Goal: Information Seeking & Learning: Learn about a topic

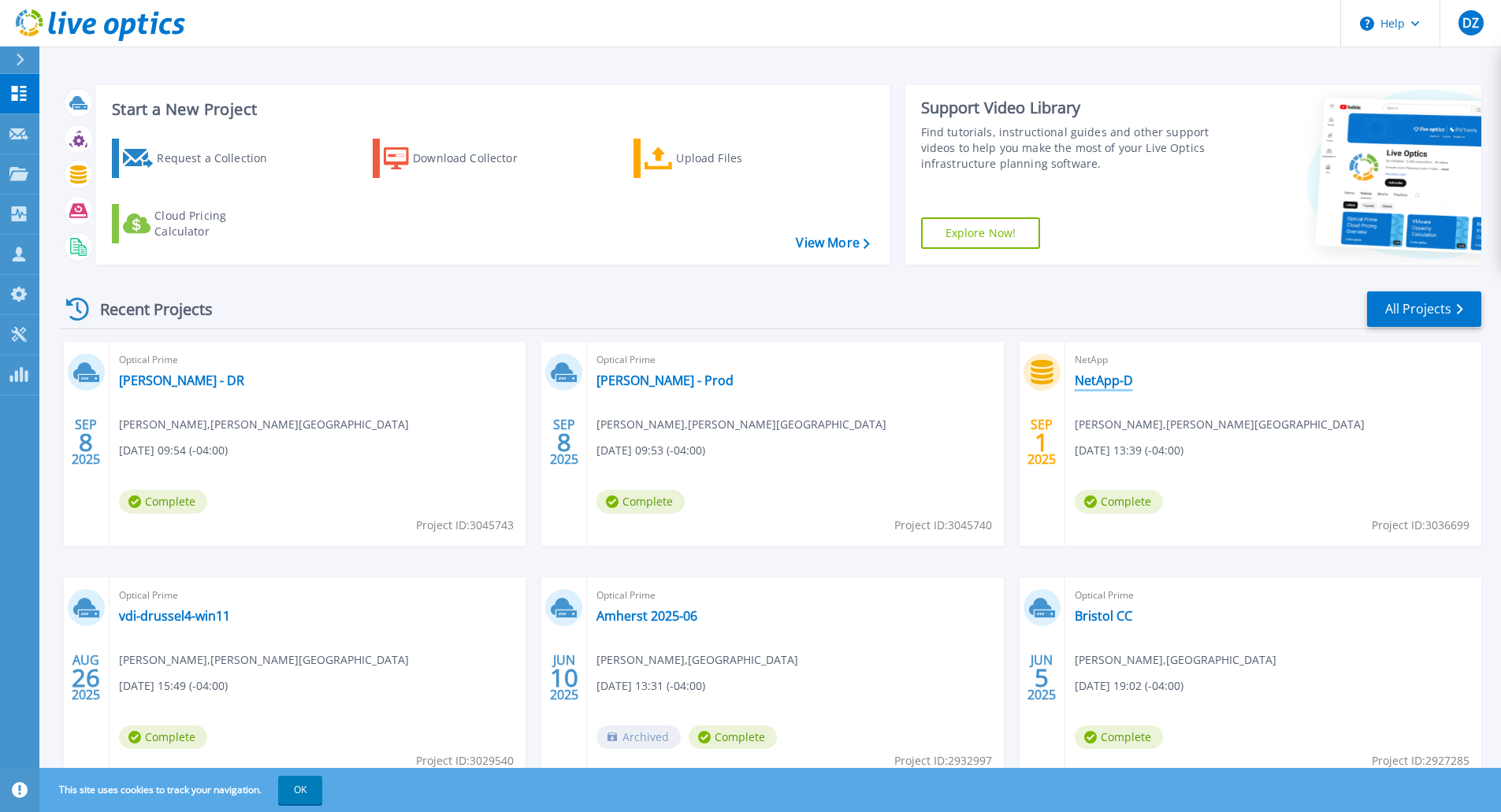
click at [1131, 375] on link "NetApp-D" at bounding box center [1104, 381] width 58 height 16
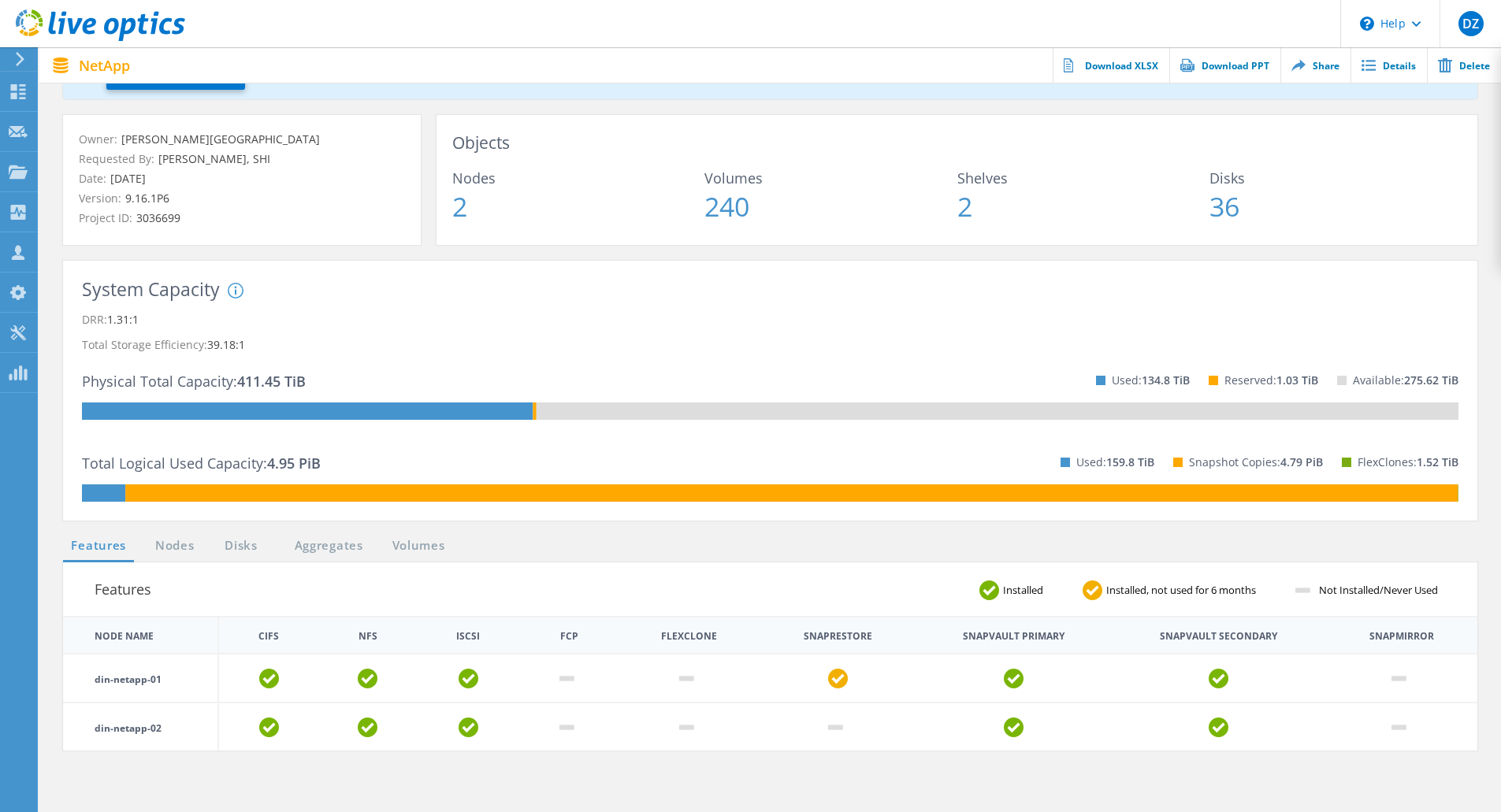
scroll to position [236, 0]
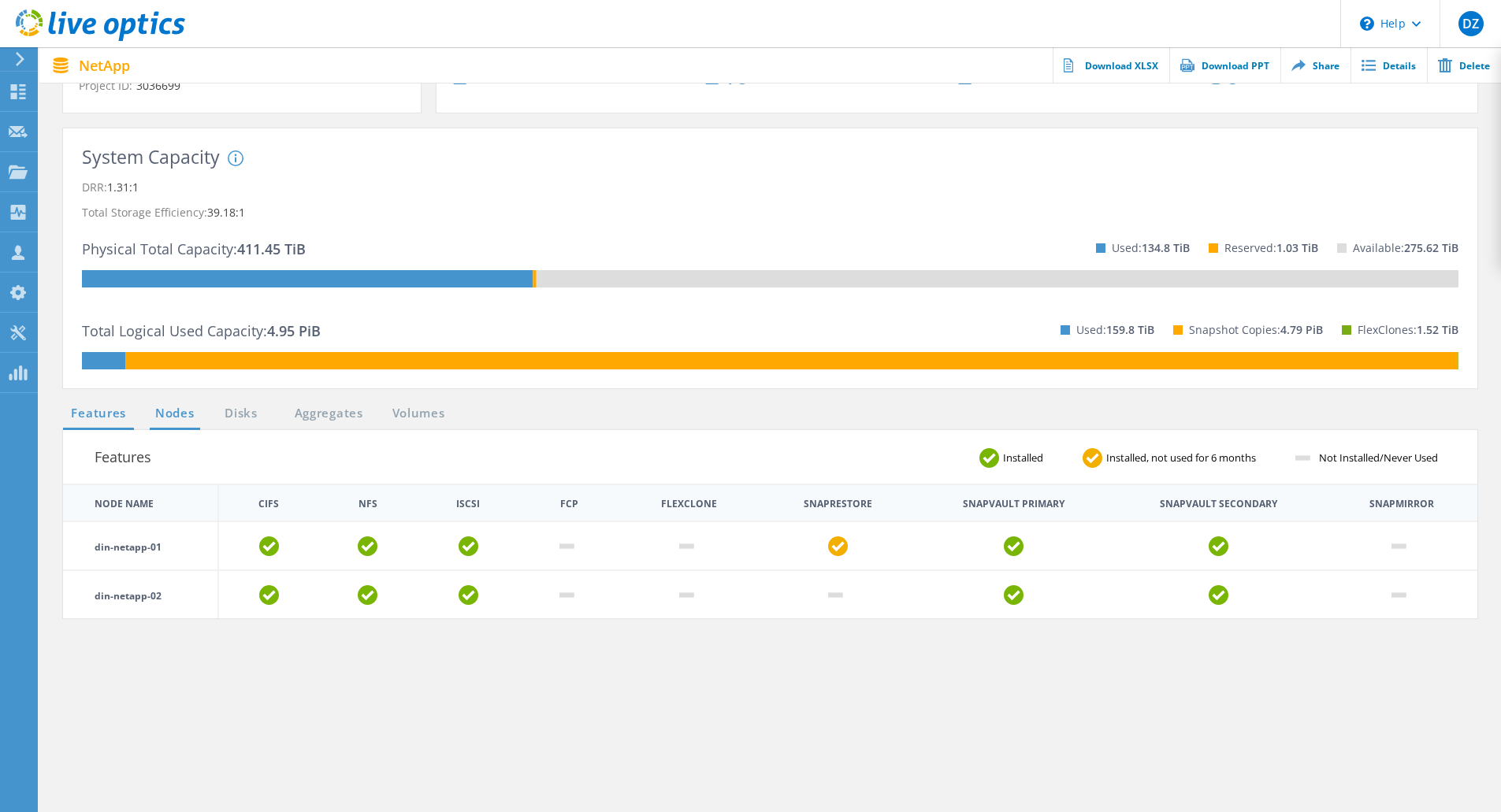
click at [166, 414] on link "Nodes" at bounding box center [175, 414] width 51 height 19
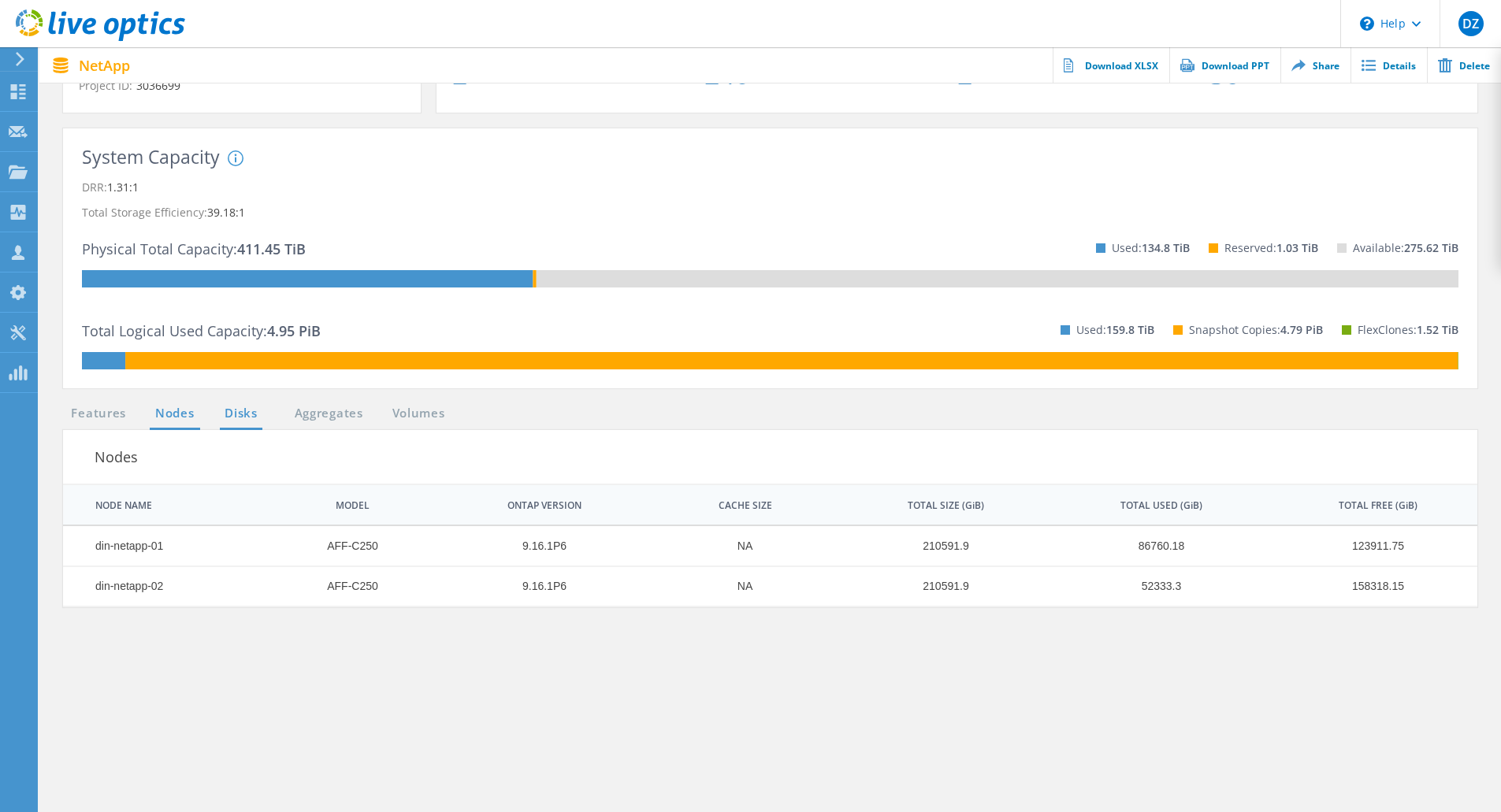
click at [244, 409] on link "Disks" at bounding box center [241, 414] width 43 height 19
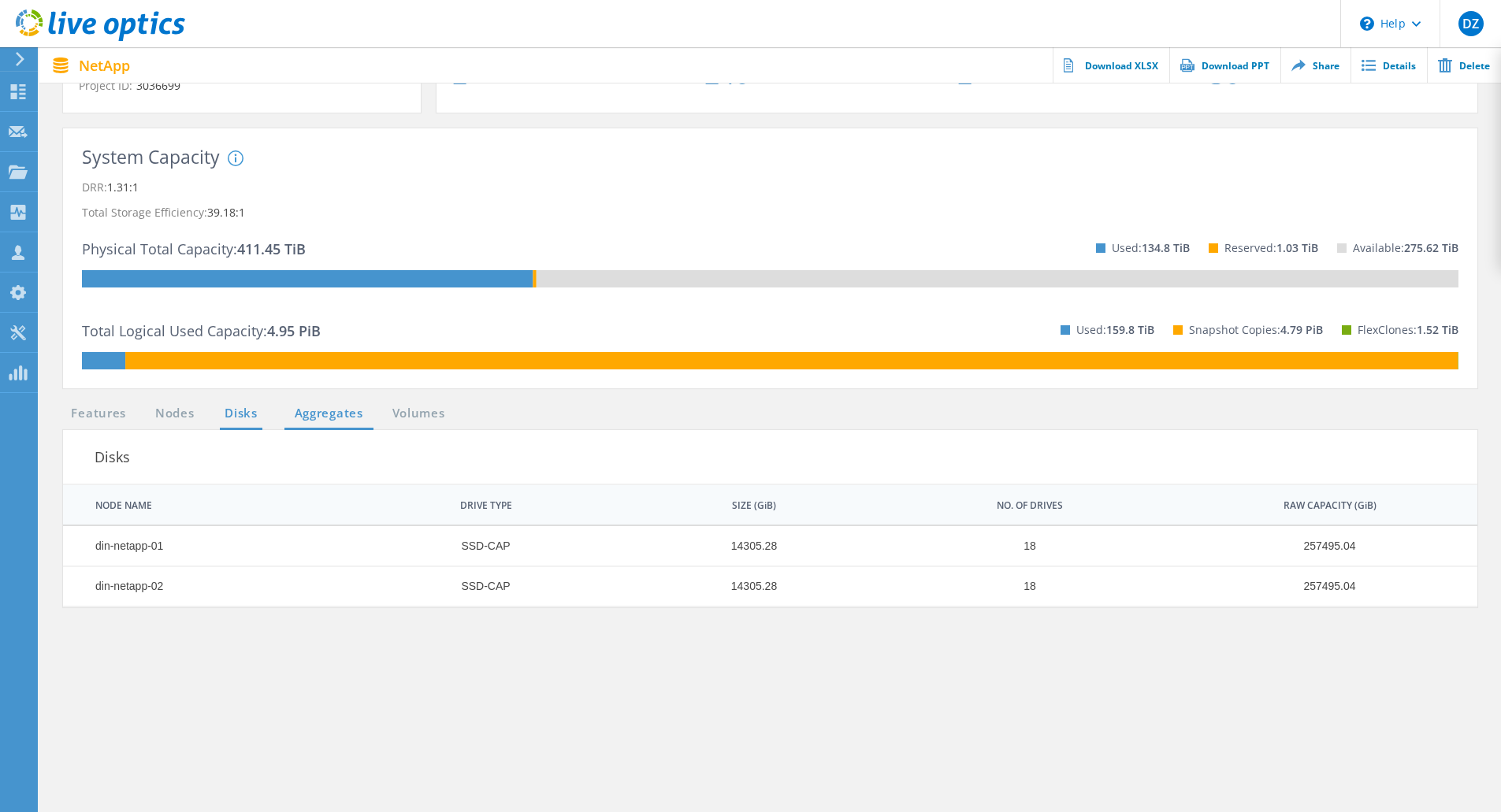
click at [302, 414] on link "Aggregates" at bounding box center [329, 414] width 89 height 19
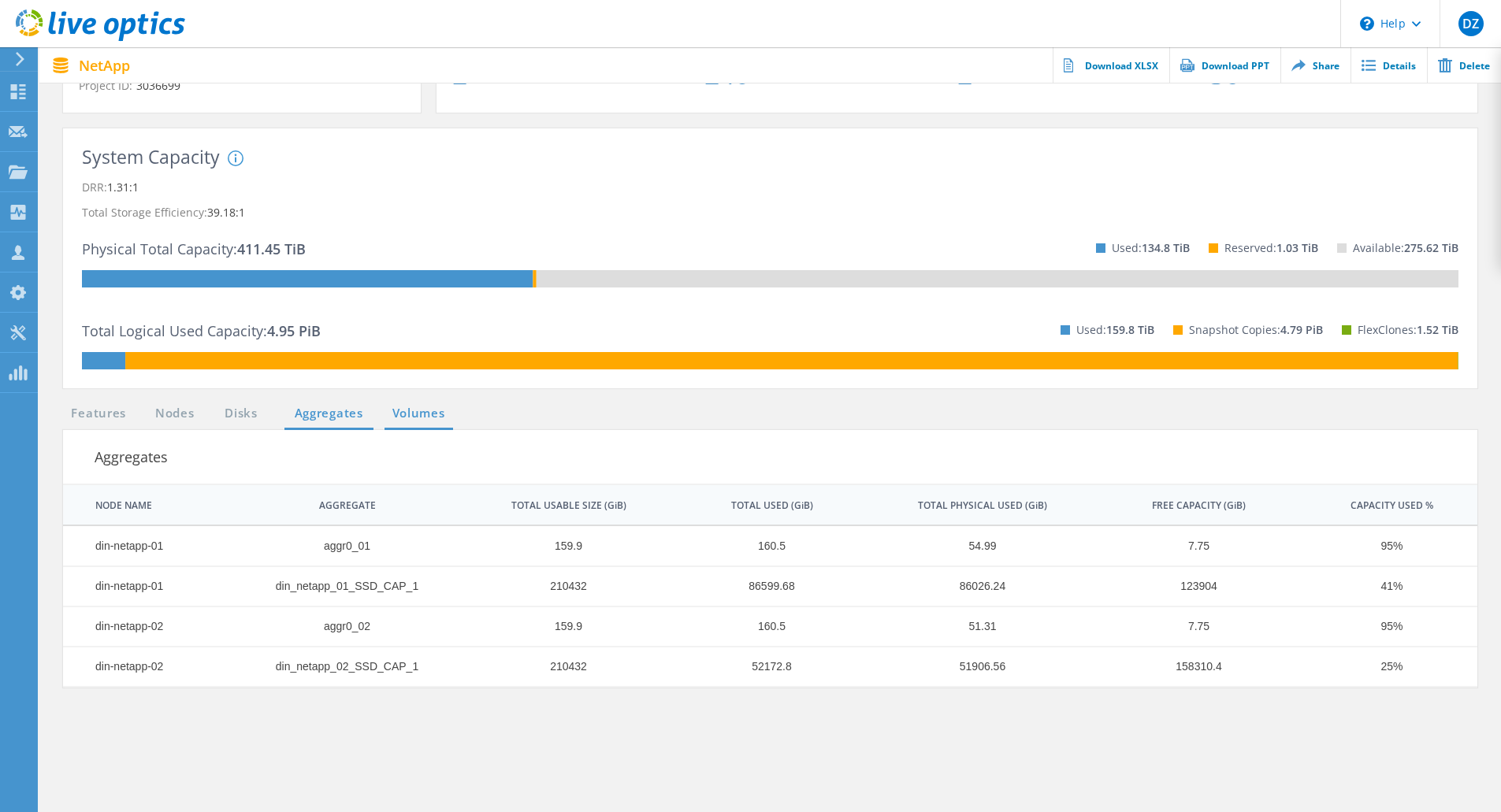
click at [427, 418] on link "Volumes" at bounding box center [419, 414] width 69 height 19
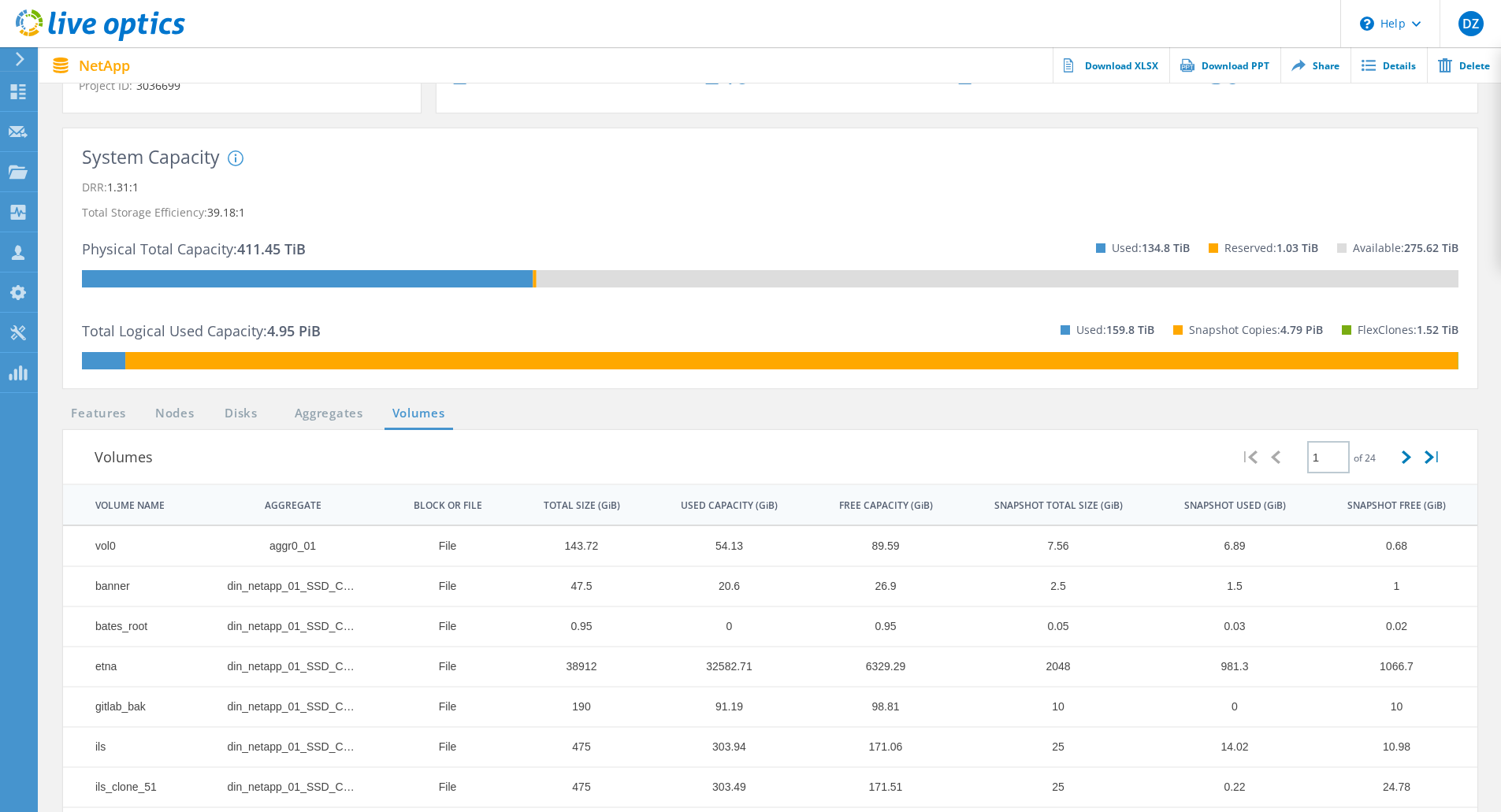
click at [320, 430] on ul "Features Nodes Disks Aggregates Volumes" at bounding box center [257, 417] width 406 height 26
click at [306, 421] on link "Aggregates" at bounding box center [329, 414] width 89 height 19
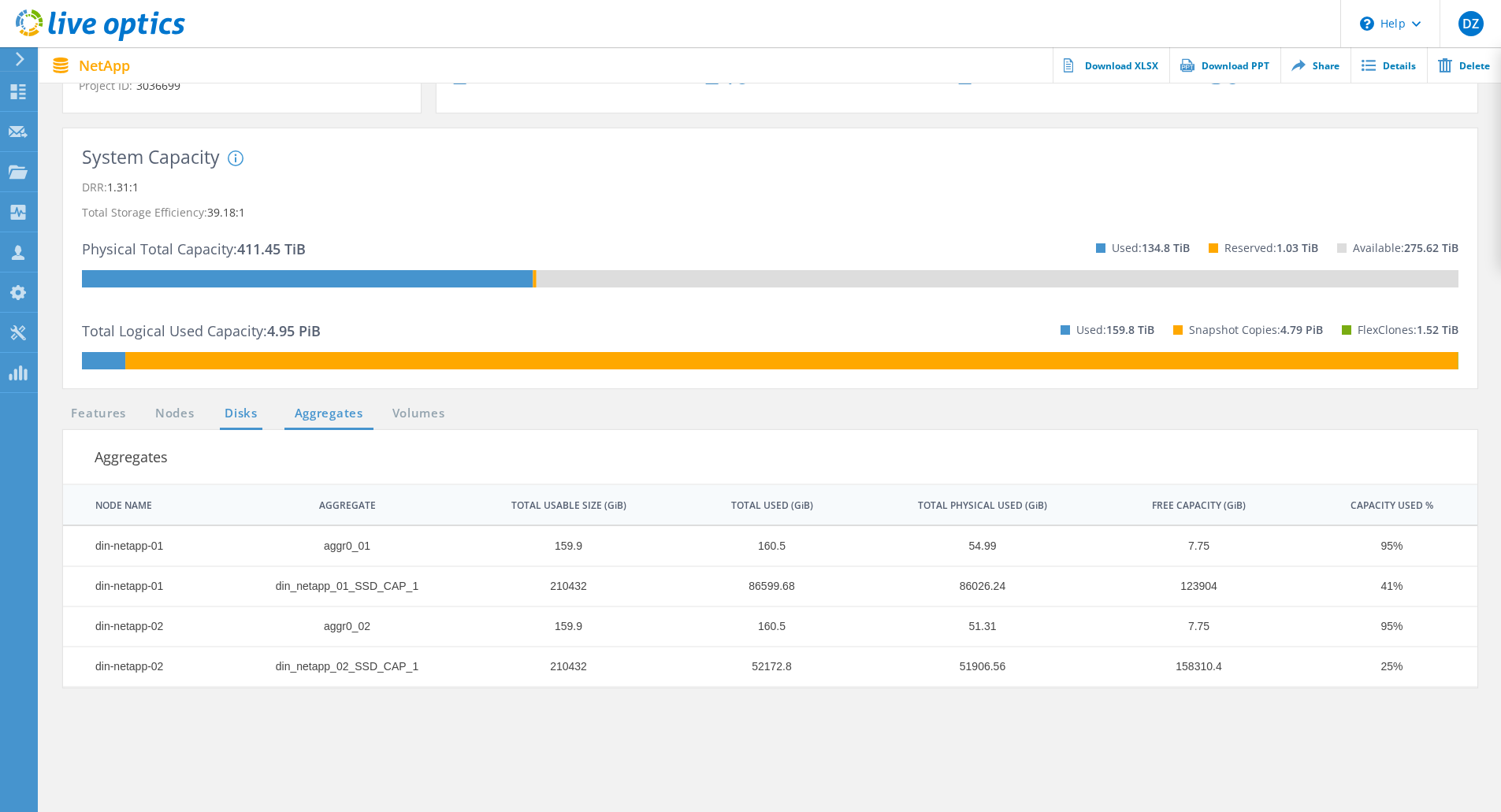
click at [227, 415] on link "Disks" at bounding box center [241, 414] width 43 height 19
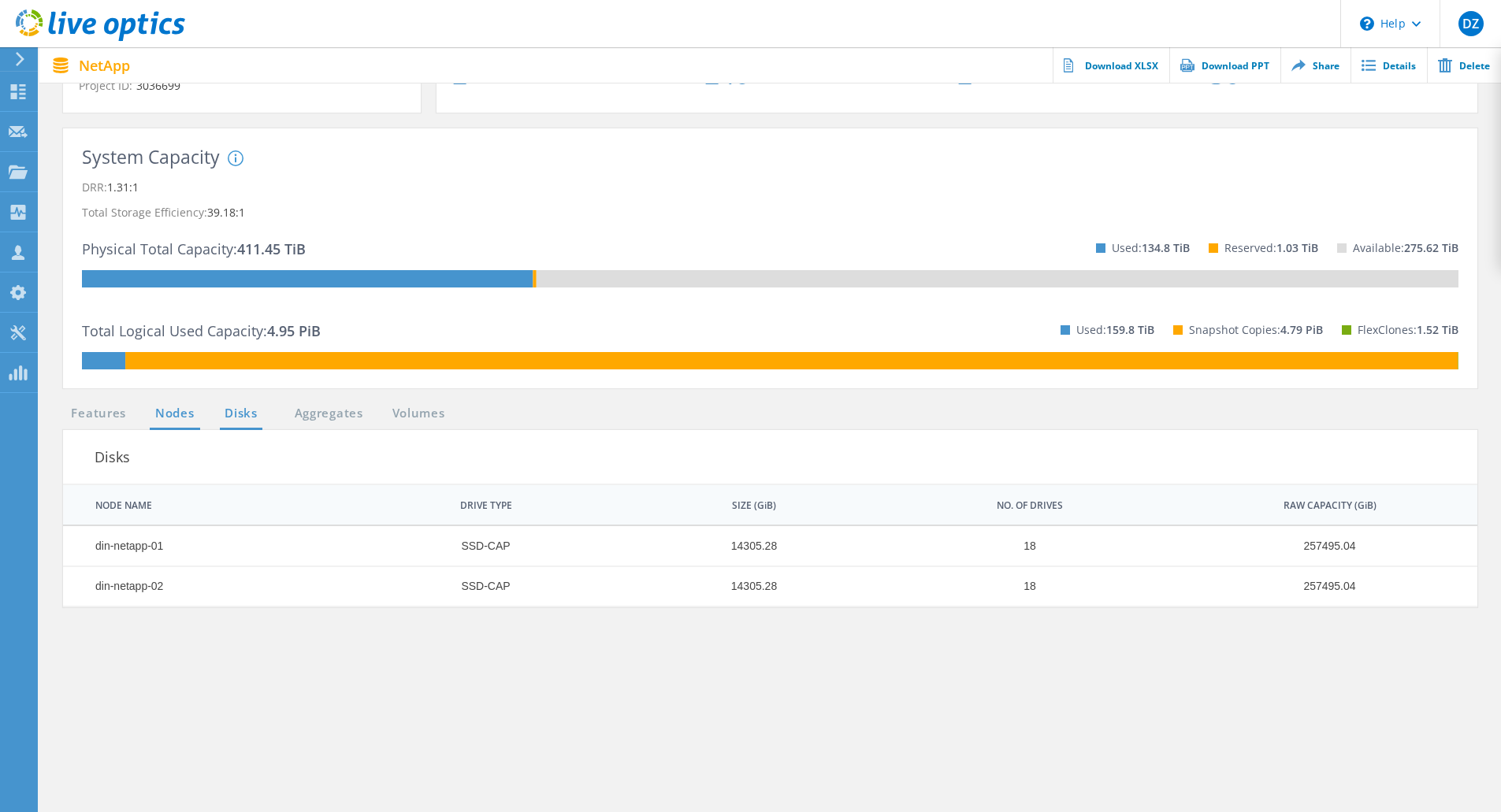
click at [152, 404] on link "Nodes" at bounding box center [175, 414] width 51 height 19
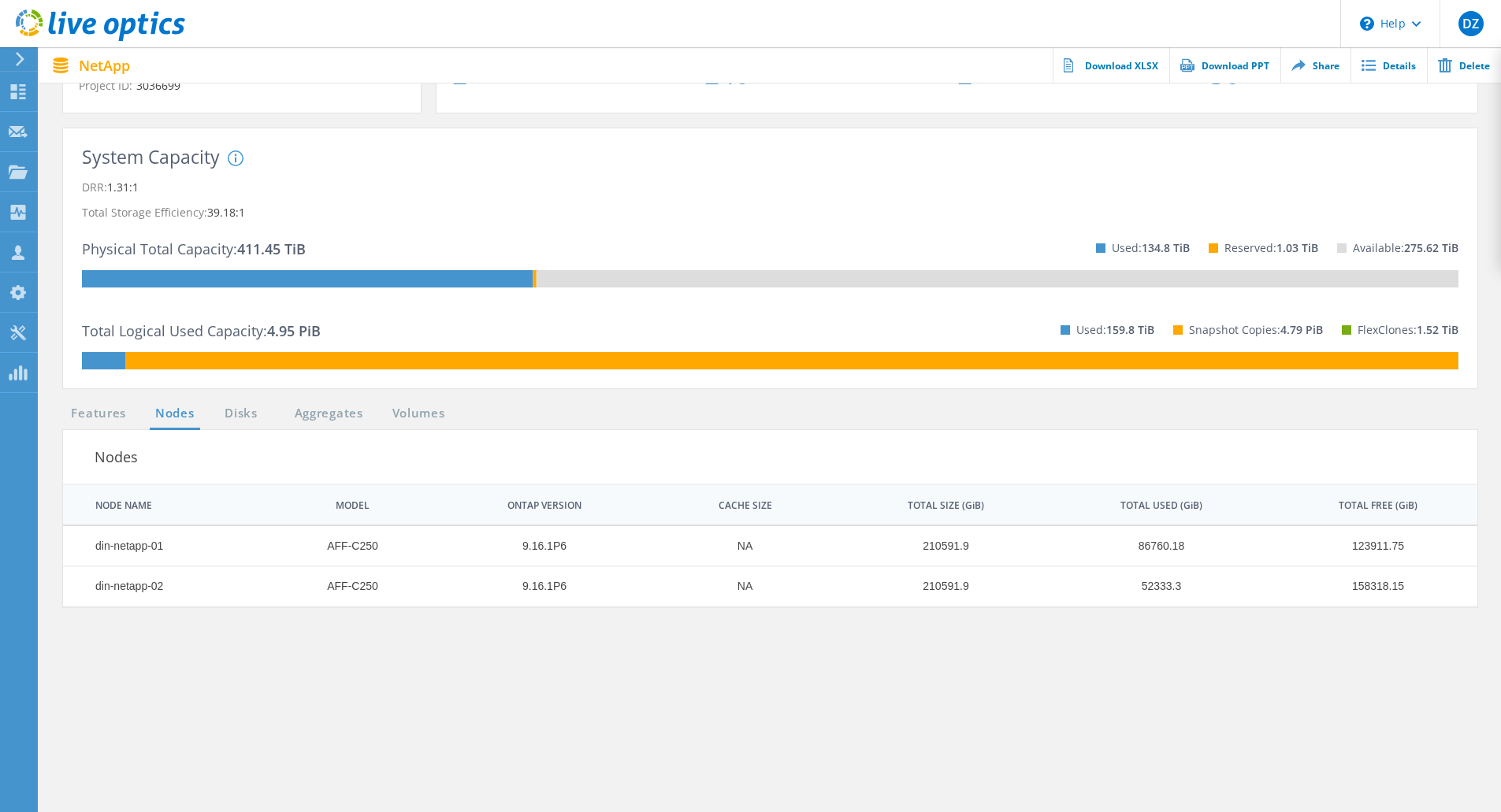
scroll to position [0, 0]
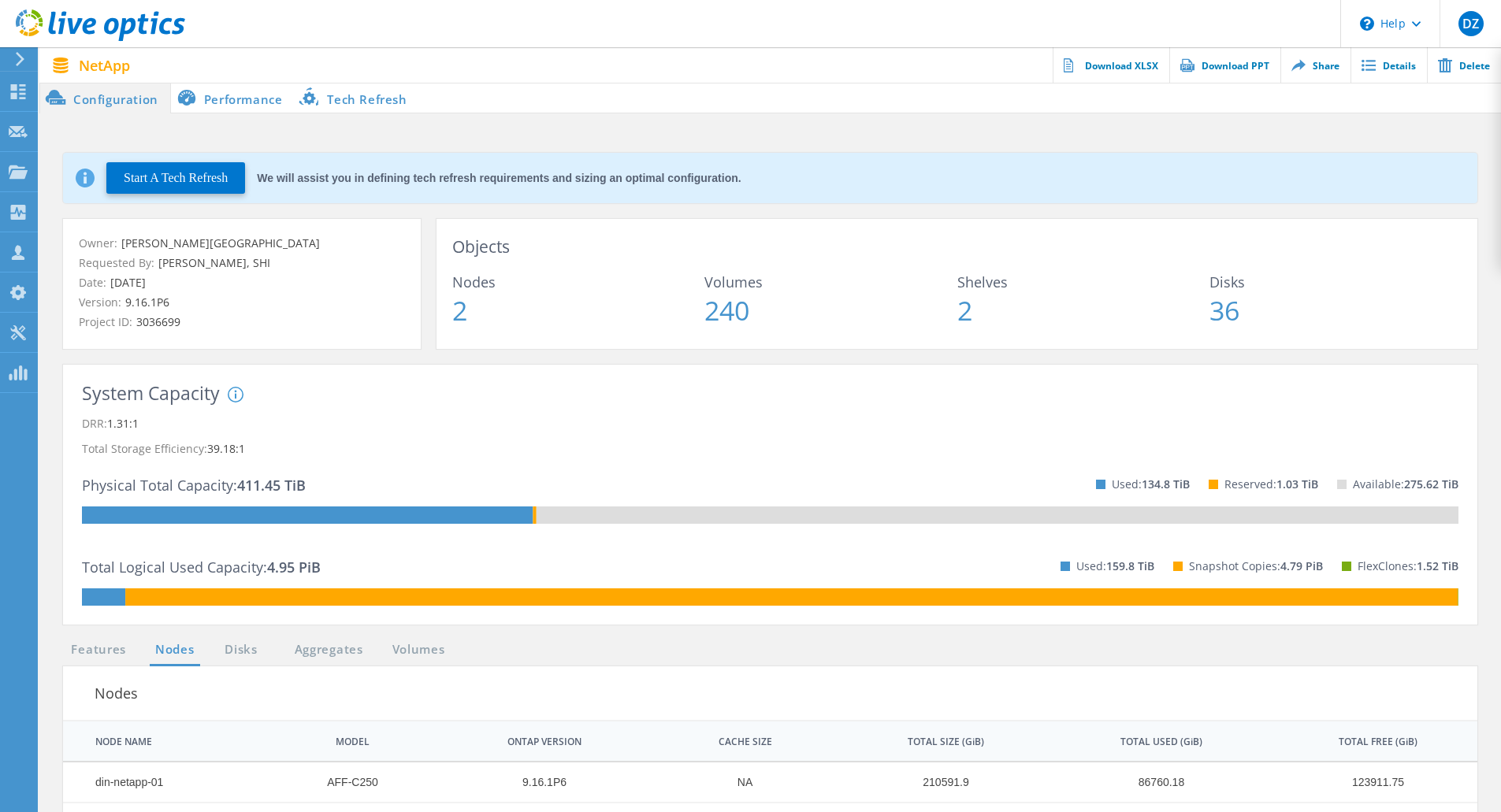
click at [348, 99] on li "Tech Refresh" at bounding box center [356, 98] width 124 height 31
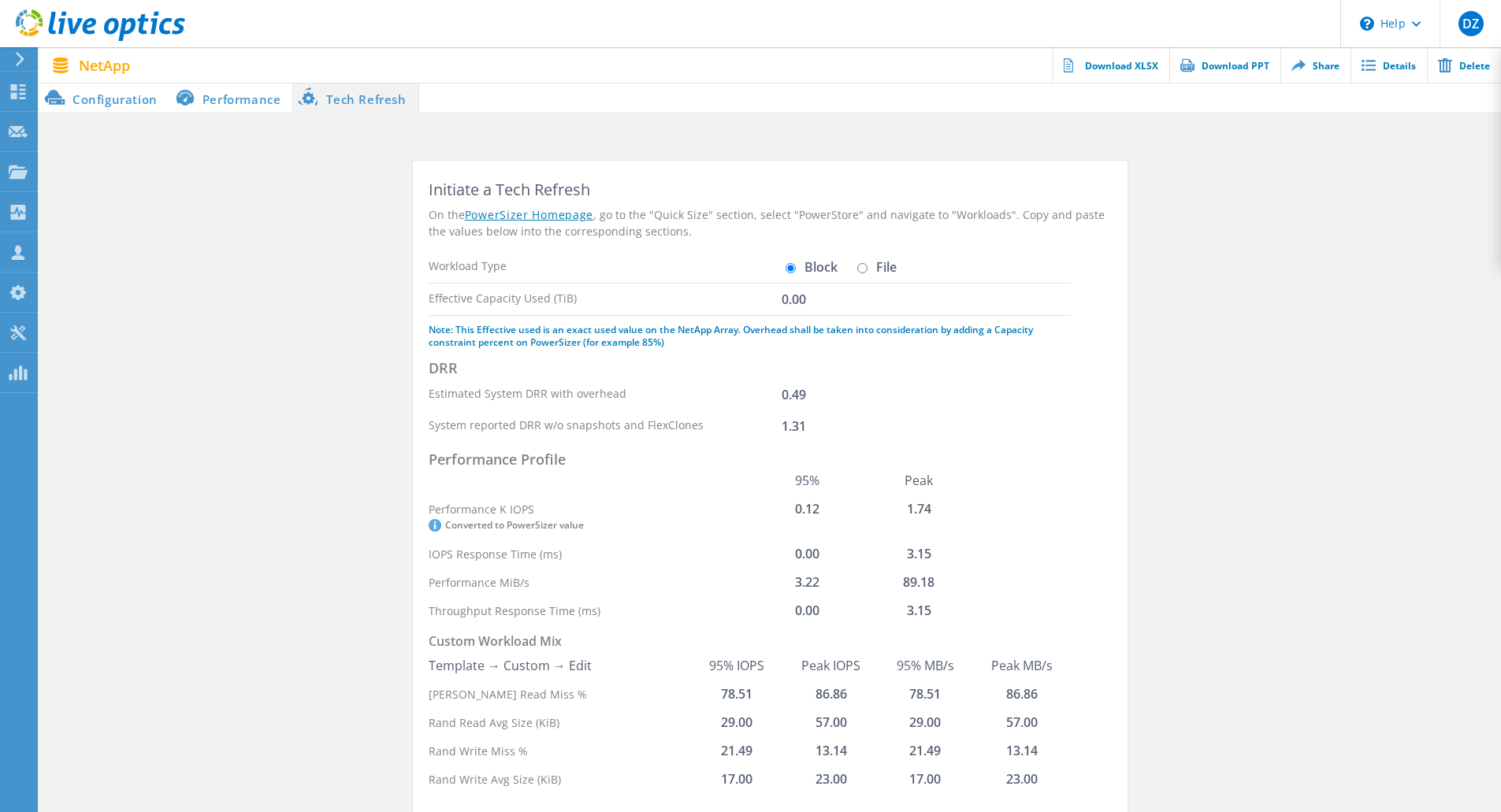
scroll to position [66, 0]
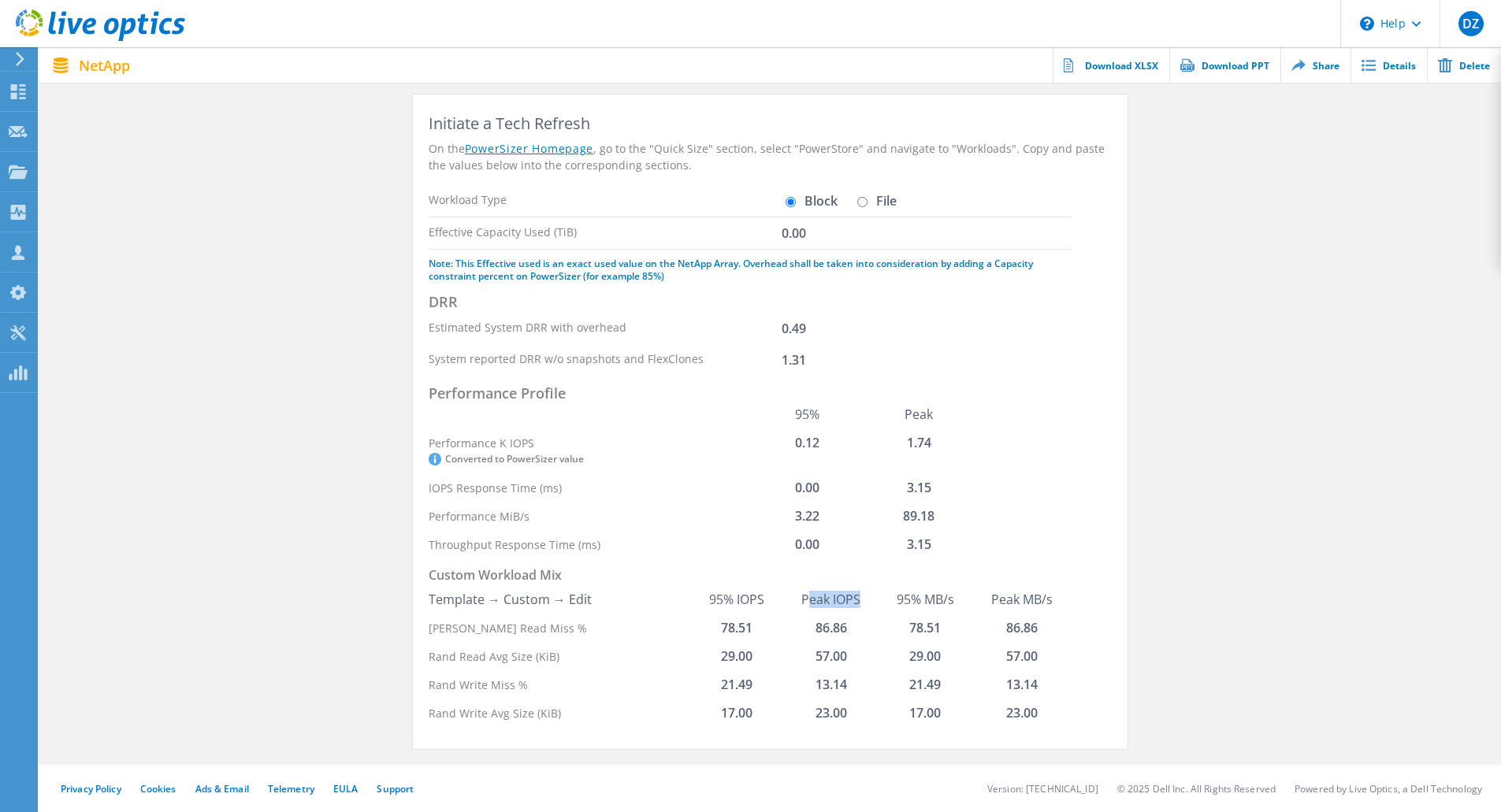
drag, startPoint x: 807, startPoint y: 600, endPoint x: 869, endPoint y: 599, distance: 62.0
click at [869, 599] on th "Peak IOPS" at bounding box center [831, 599] width 94 height 28
drag, startPoint x: 814, startPoint y: 627, endPoint x: 857, endPoint y: 635, distance: 43.7
click at [857, 635] on td "86.86" at bounding box center [831, 627] width 94 height 28
drag, startPoint x: 819, startPoint y: 693, endPoint x: 848, endPoint y: 690, distance: 29.2
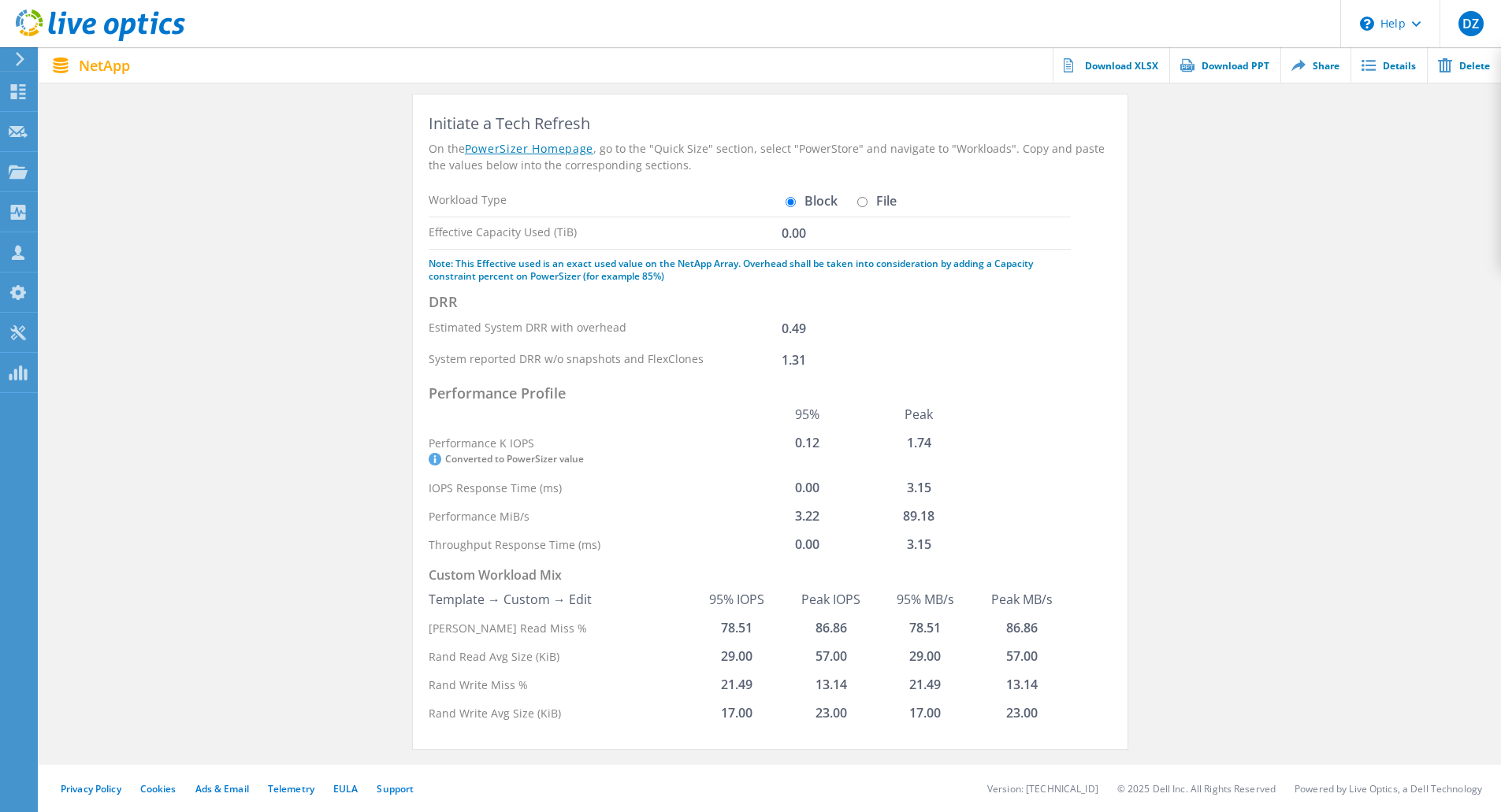
click at [829, 692] on td "13.14" at bounding box center [831, 684] width 94 height 28
click at [811, 660] on td "57.00" at bounding box center [831, 656] width 94 height 28
drag, startPoint x: 814, startPoint y: 655, endPoint x: 849, endPoint y: 656, distance: 35.0
click at [849, 656] on td "57.00" at bounding box center [831, 656] width 94 height 28
click at [920, 548] on td "3.15" at bounding box center [919, 544] width 111 height 28
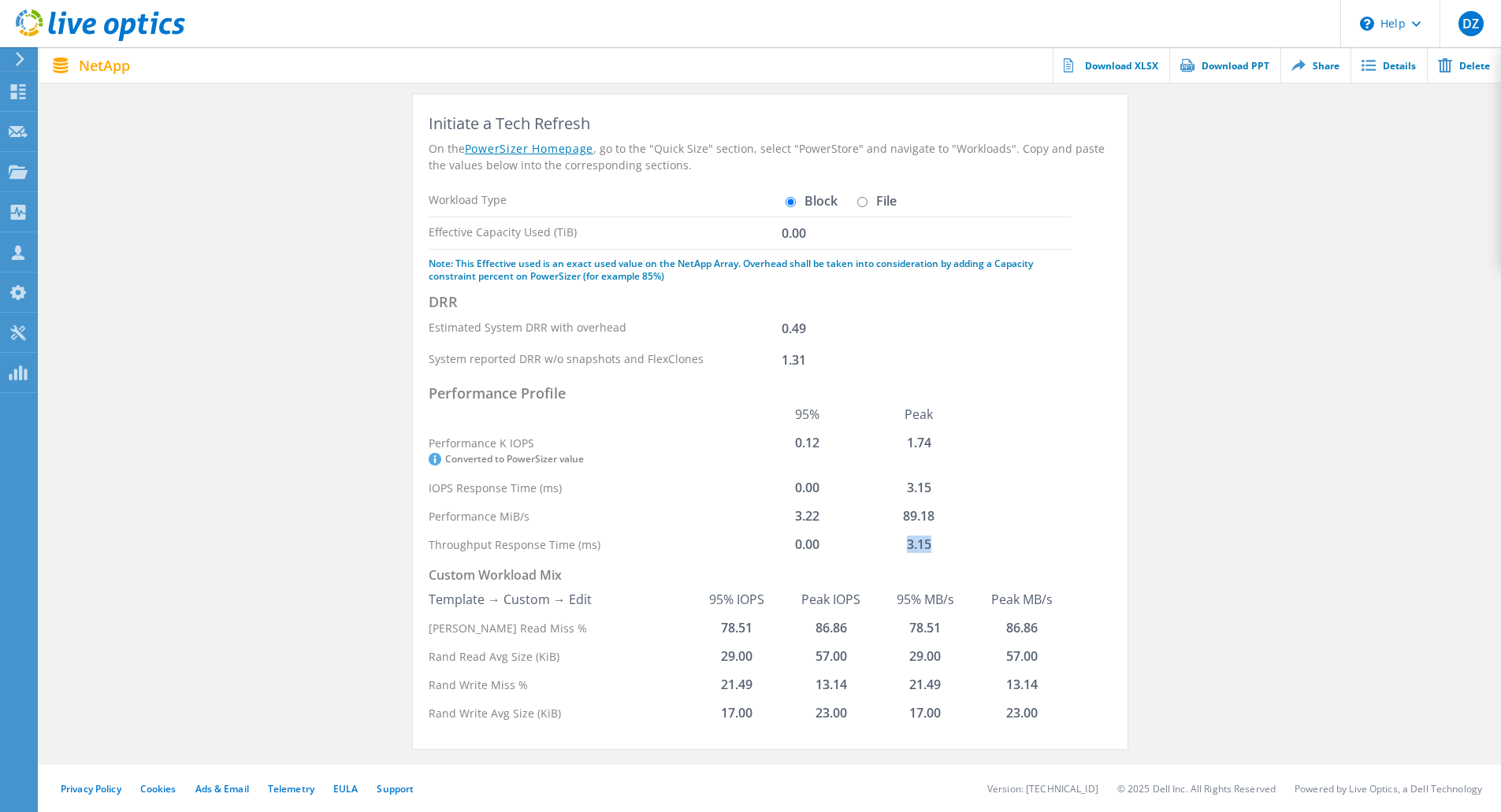
drag, startPoint x: 936, startPoint y: 543, endPoint x: 892, endPoint y: 544, distance: 44.0
click at [892, 543] on td "3.15" at bounding box center [919, 544] width 111 height 28
click at [863, 201] on input "File" at bounding box center [862, 202] width 10 height 10
radio input "true"
radio input "false"
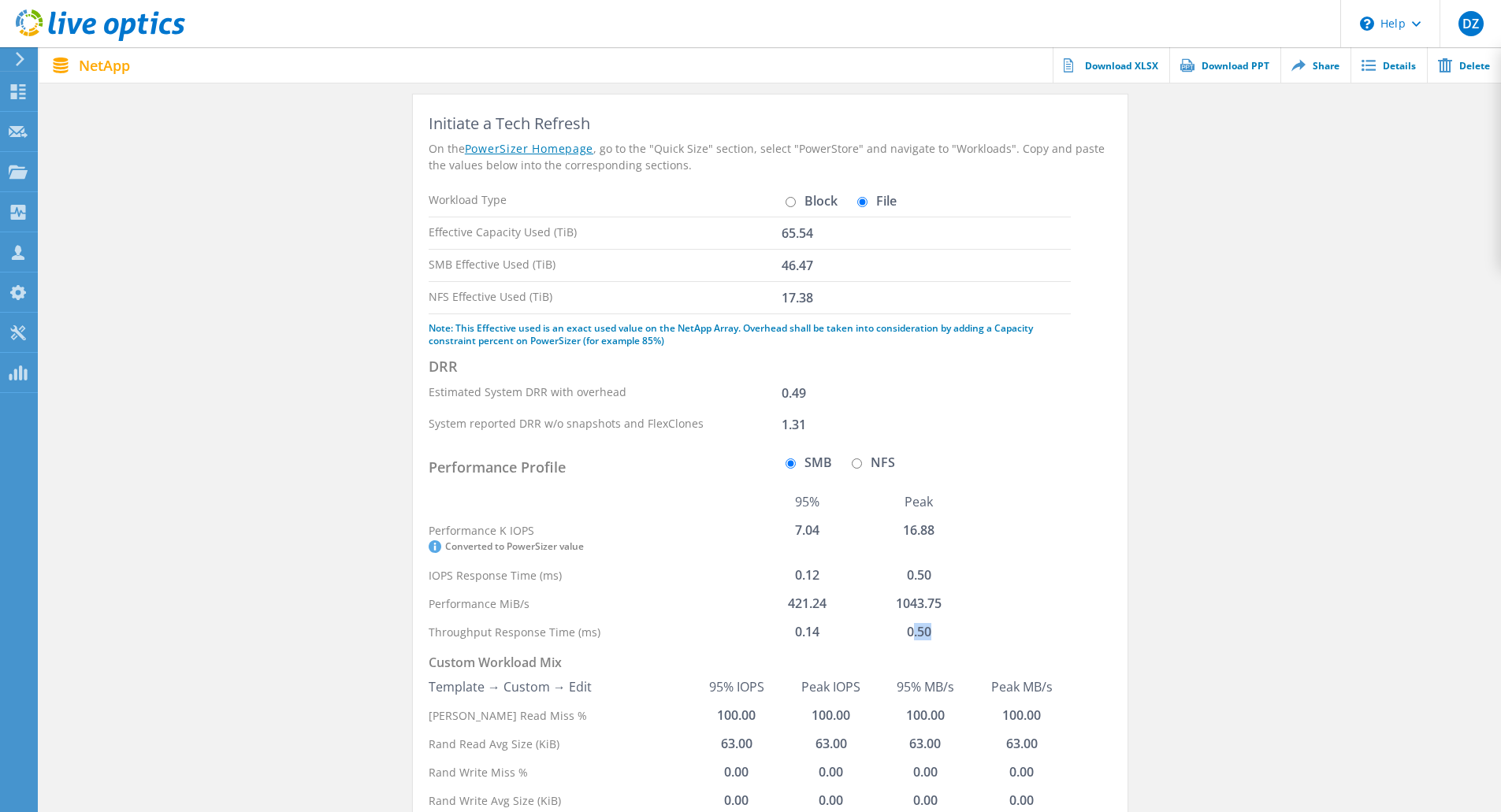
drag, startPoint x: 911, startPoint y: 631, endPoint x: 938, endPoint y: 634, distance: 27.2
click at [938, 634] on td "0.50" at bounding box center [919, 631] width 111 height 28
click at [853, 464] on input "NFS" at bounding box center [857, 464] width 10 height 10
radio input "true"
radio input "false"
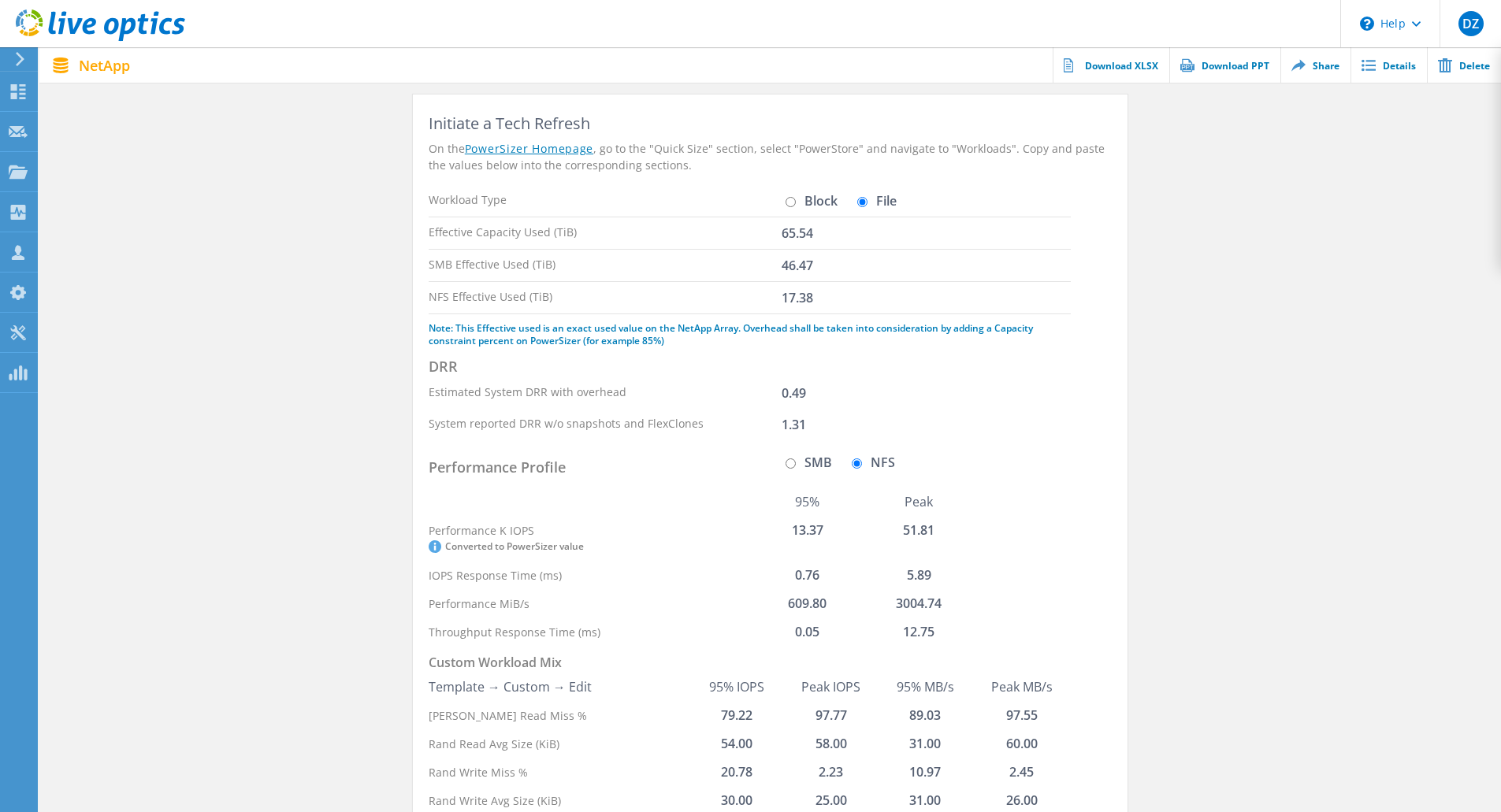
click at [911, 636] on td "12.75" at bounding box center [919, 631] width 111 height 28
drag, startPoint x: 936, startPoint y: 635, endPoint x: 890, endPoint y: 635, distance: 46.0
click at [889, 633] on td "12.75" at bounding box center [919, 631] width 111 height 28
copy td "12.75"
